Goal: Download file/media

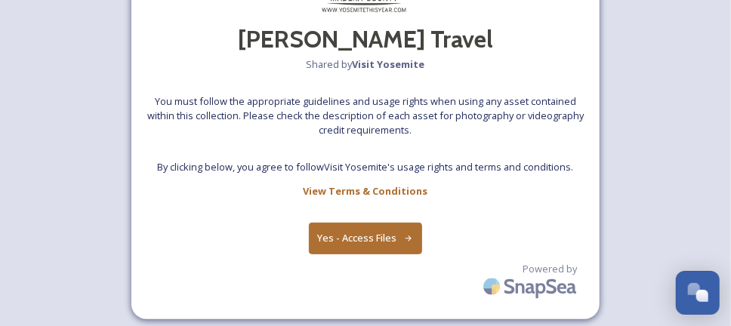
scroll to position [96, 0]
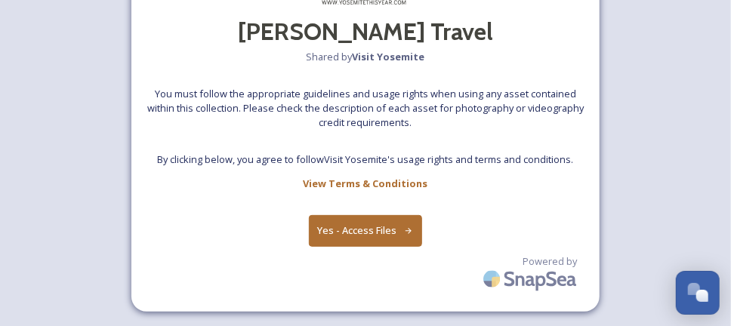
click at [372, 236] on button "Yes - Access Files" at bounding box center [365, 230] width 113 height 31
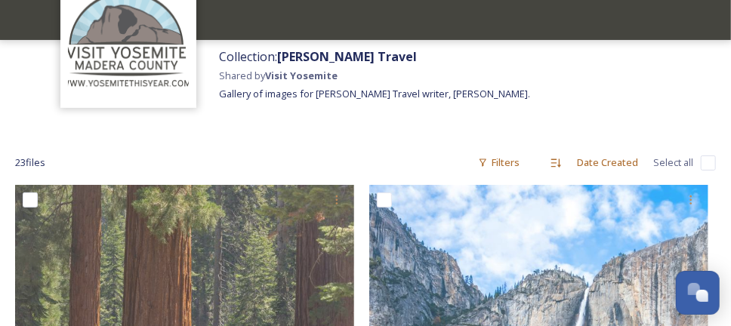
click at [671, 159] on span "Select all" at bounding box center [673, 163] width 40 height 14
click at [692, 163] on span "Select all" at bounding box center [673, 163] width 40 height 14
click at [673, 159] on span "Select all" at bounding box center [673, 163] width 40 height 14
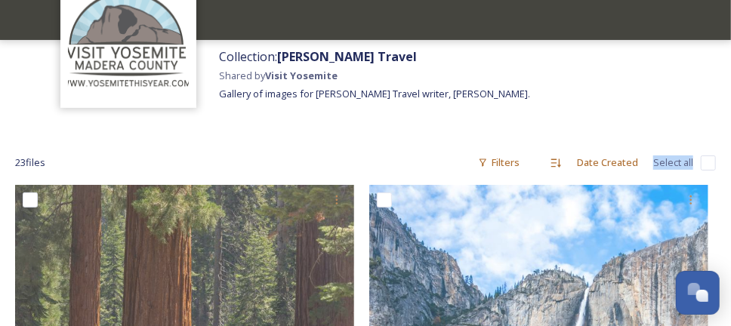
click at [706, 162] on input "checkbox" at bounding box center [708, 163] width 15 height 15
checkbox input "true"
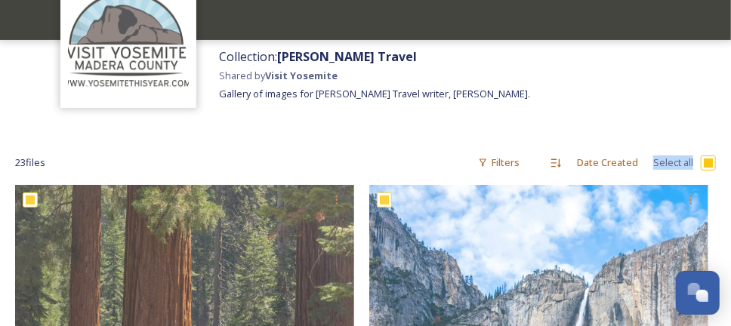
checkbox input "true"
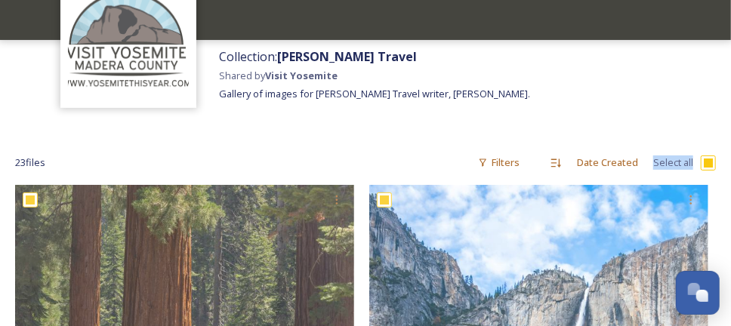
checkbox input "true"
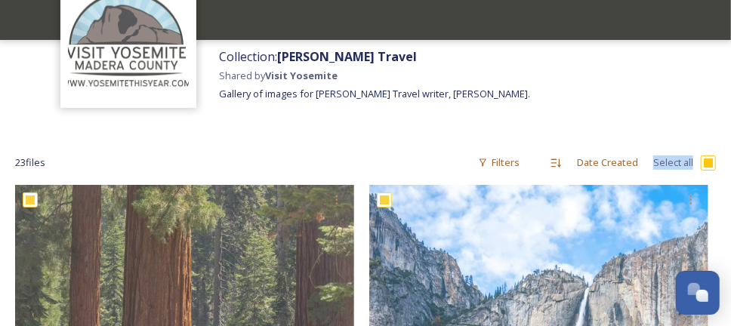
checkbox input "true"
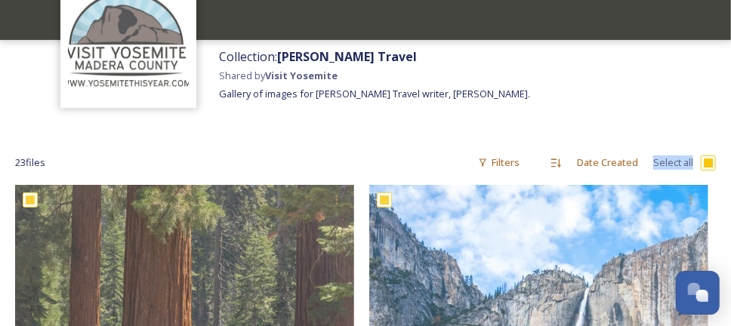
checkbox input "true"
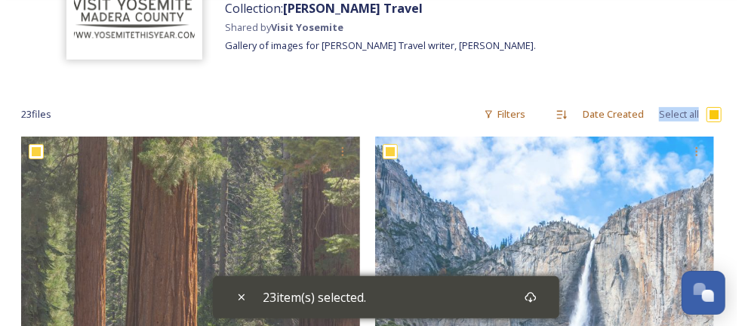
scroll to position [143, 0]
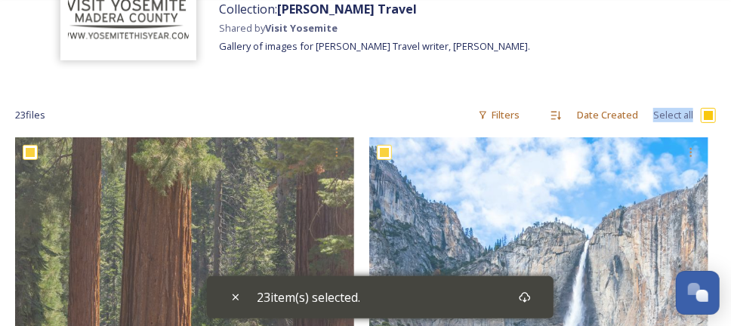
click at [685, 115] on span "Select all" at bounding box center [673, 115] width 40 height 14
click at [710, 115] on input "checkbox" at bounding box center [708, 115] width 15 height 15
checkbox input "false"
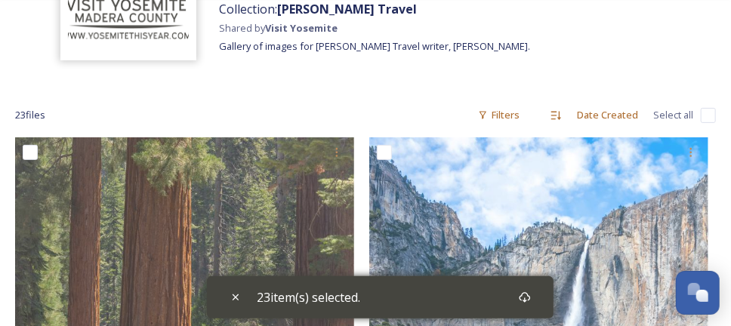
checkbox input "false"
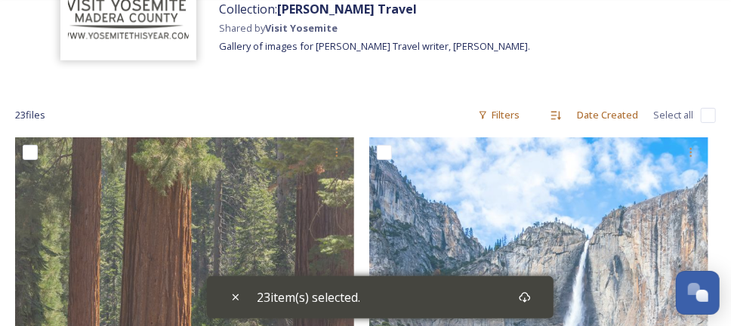
checkbox input "false"
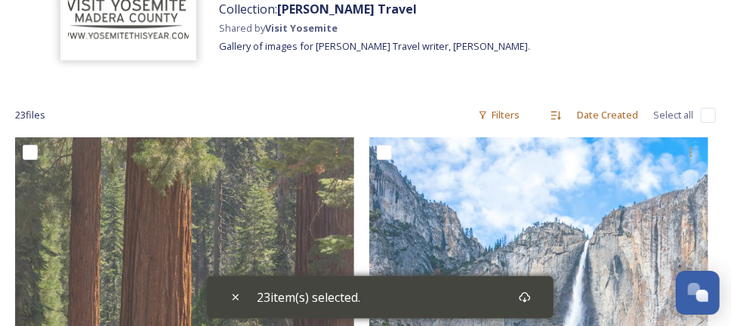
checkbox input "false"
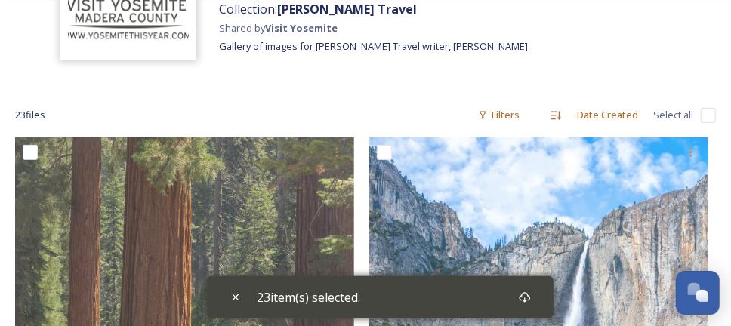
checkbox input "false"
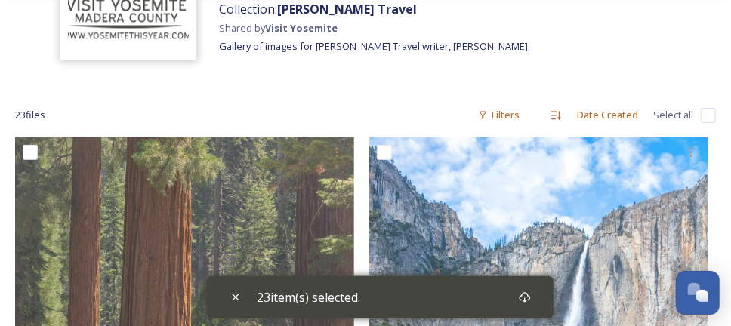
checkbox input "false"
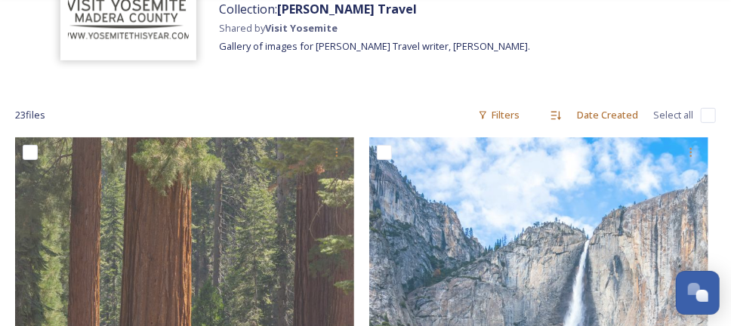
click at [710, 114] on input "checkbox" at bounding box center [708, 115] width 15 height 15
checkbox input "true"
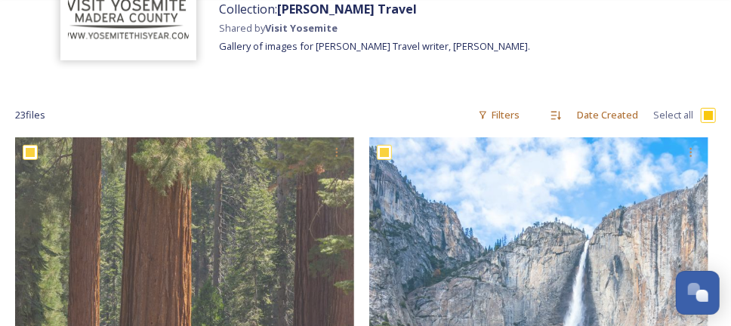
checkbox input "true"
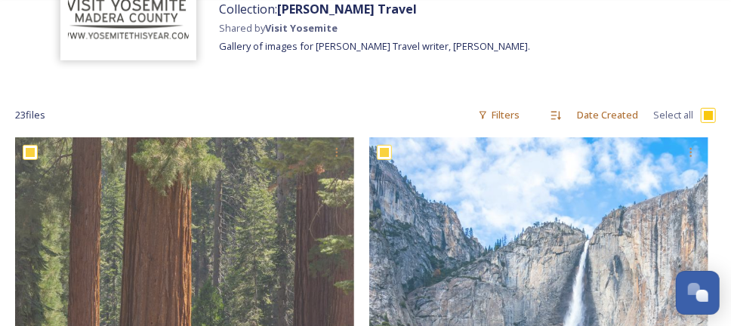
checkbox input "true"
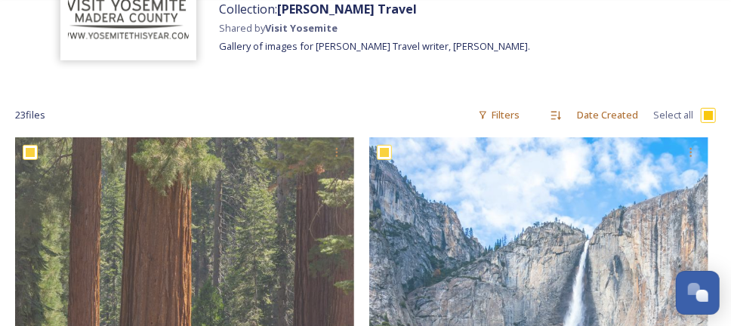
checkbox input "true"
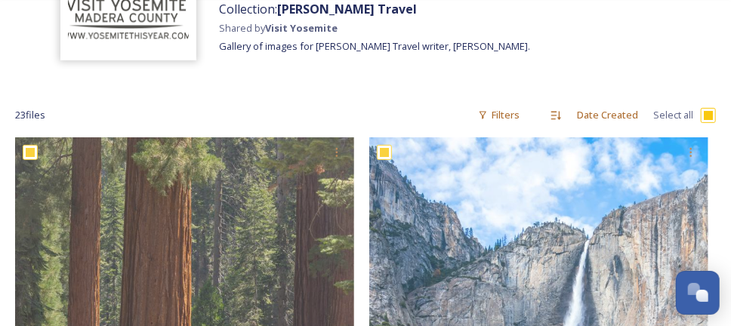
checkbox input "true"
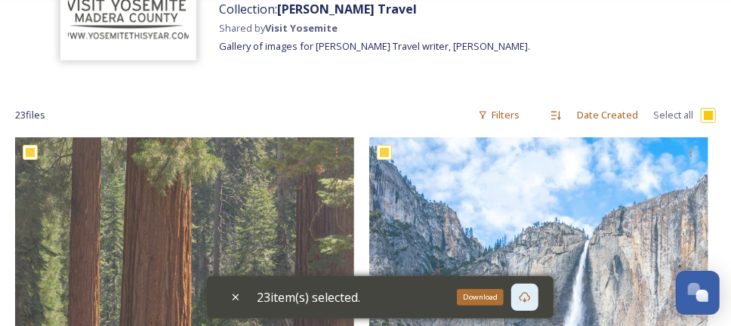
click at [531, 297] on icon at bounding box center [525, 297] width 12 height 12
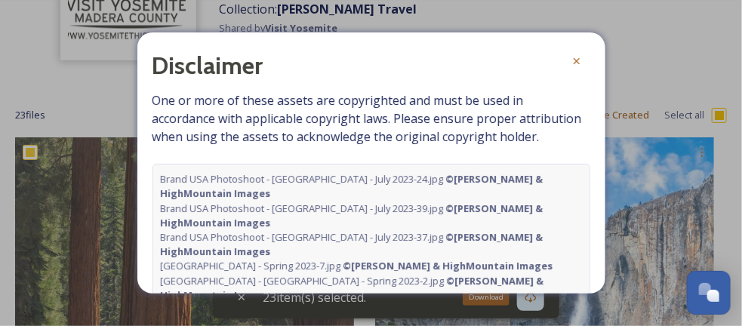
scroll to position [108, 0]
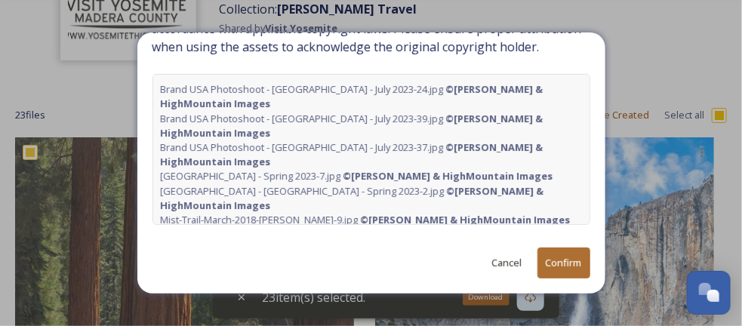
click at [550, 261] on button "Confirm" at bounding box center [563, 263] width 53 height 31
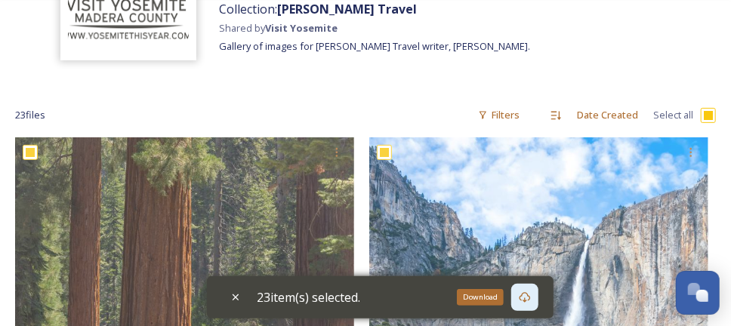
click at [528, 298] on icon at bounding box center [525, 297] width 12 height 12
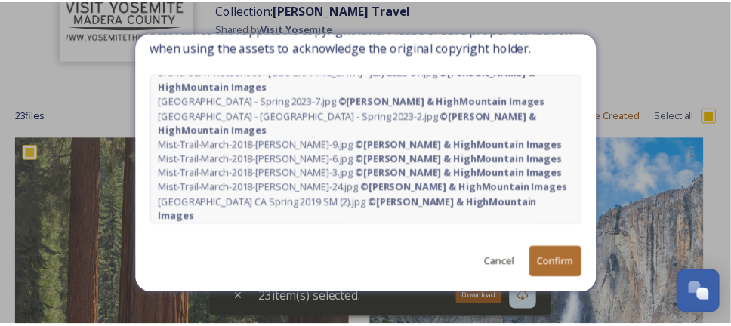
scroll to position [111, 0]
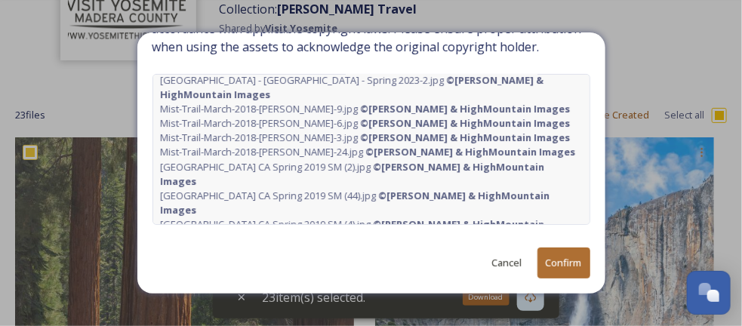
click at [546, 257] on button "Confirm" at bounding box center [563, 263] width 53 height 31
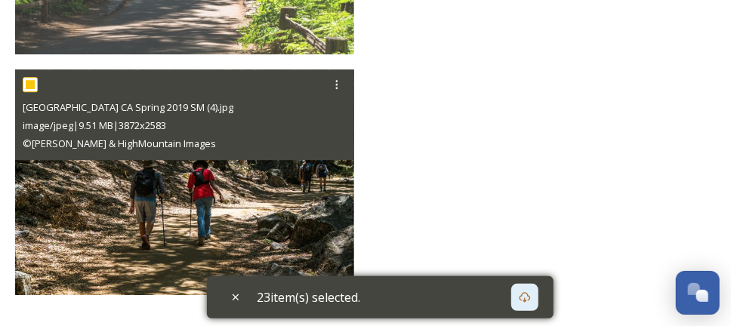
scroll to position [3767, 0]
